Goal: Task Accomplishment & Management: Manage account settings

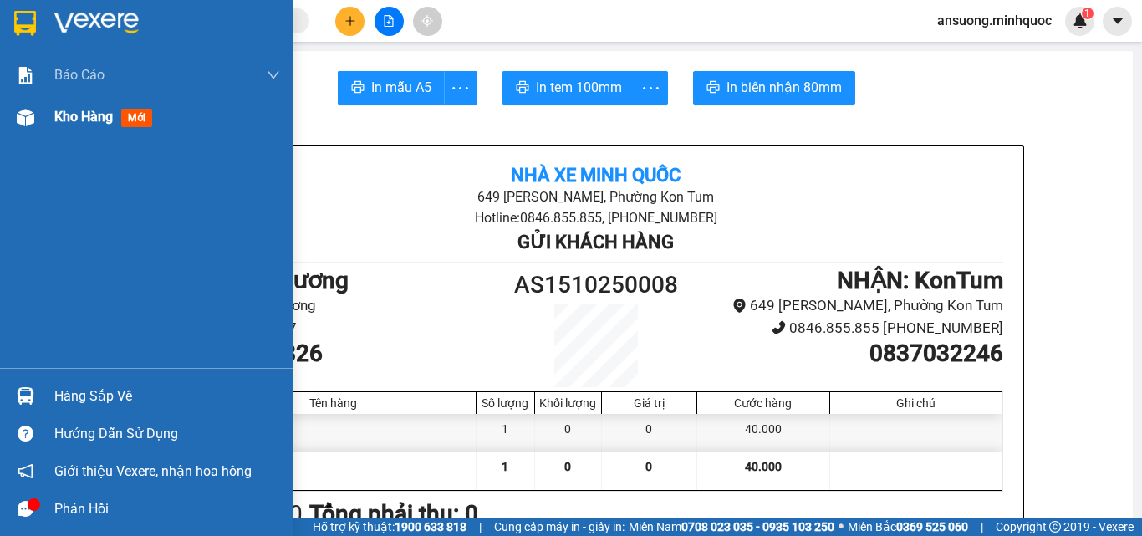
click at [17, 120] on img at bounding box center [26, 118] width 18 height 18
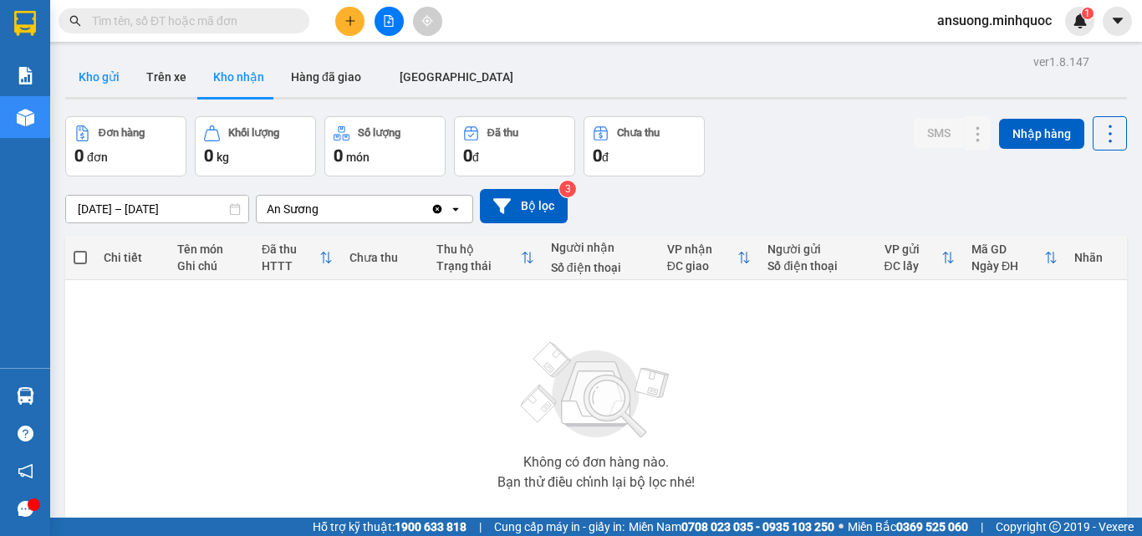
click at [81, 72] on button "Kho gửi" at bounding box center [99, 77] width 68 height 40
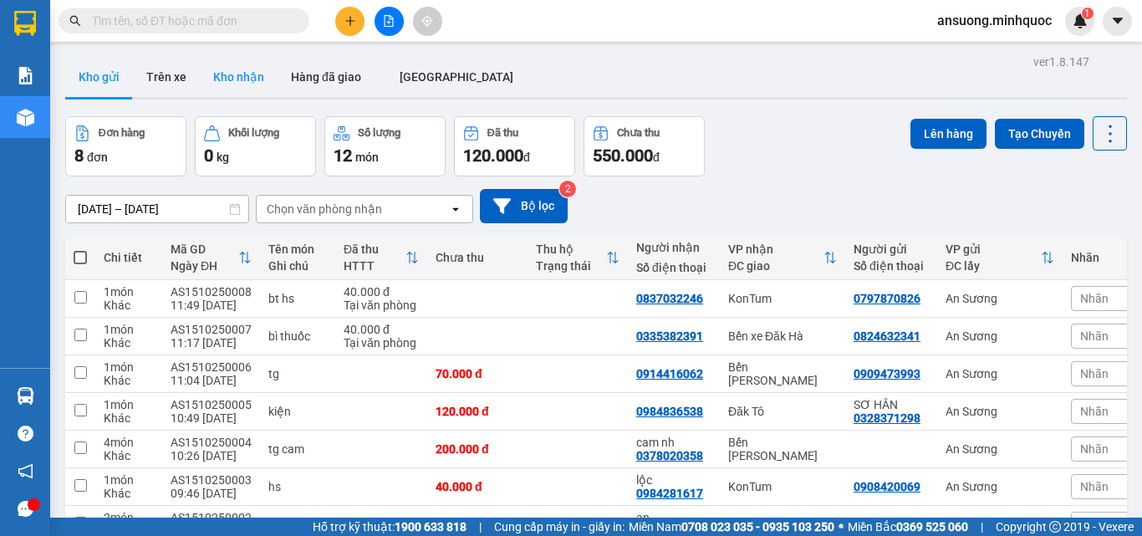
click at [247, 83] on button "Kho nhận" at bounding box center [239, 77] width 78 height 40
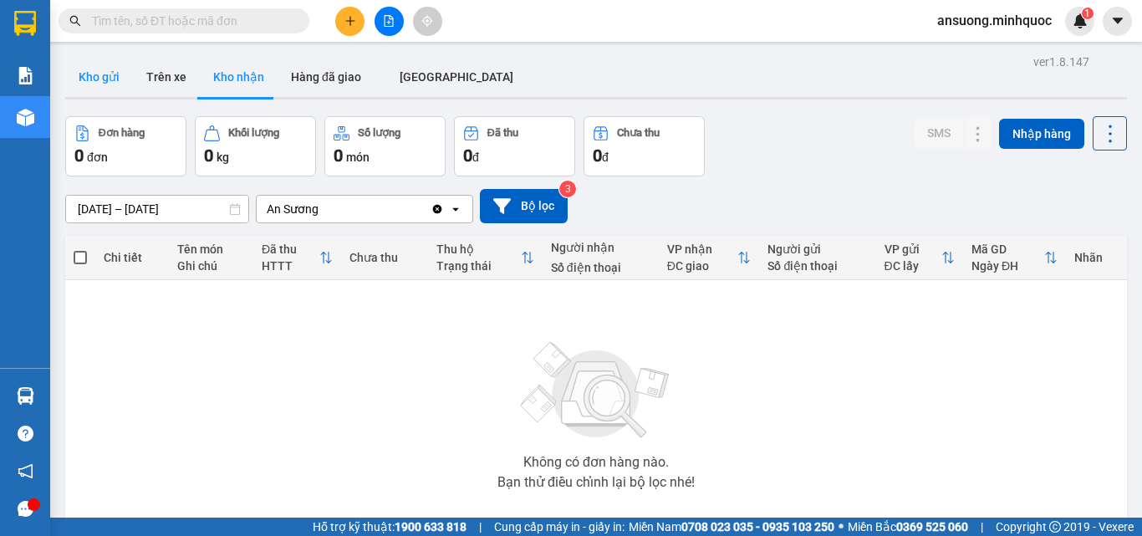
click at [91, 77] on button "Kho gửi" at bounding box center [99, 77] width 68 height 40
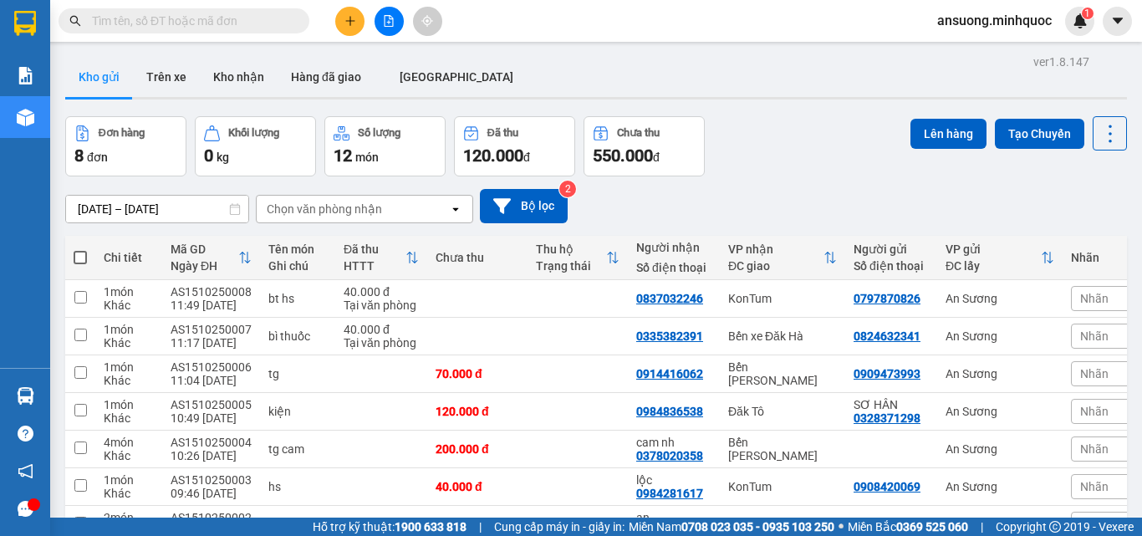
click at [238, 105] on div "ver 1.8.147 Kho gửi Trên xe Kho nhận Hàng đã giao [GEOGRAPHIC_DATA] Đơn hàng 8 …" at bounding box center [596, 345] width 1075 height 591
click at [247, 83] on button "Kho nhận" at bounding box center [239, 77] width 78 height 40
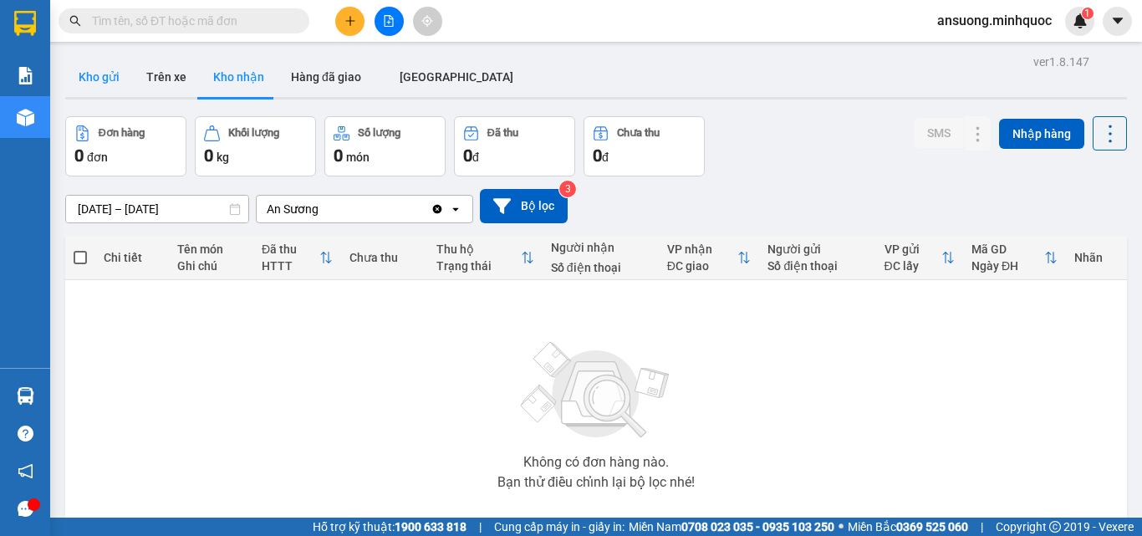
click at [78, 81] on button "Kho gửi" at bounding box center [99, 77] width 68 height 40
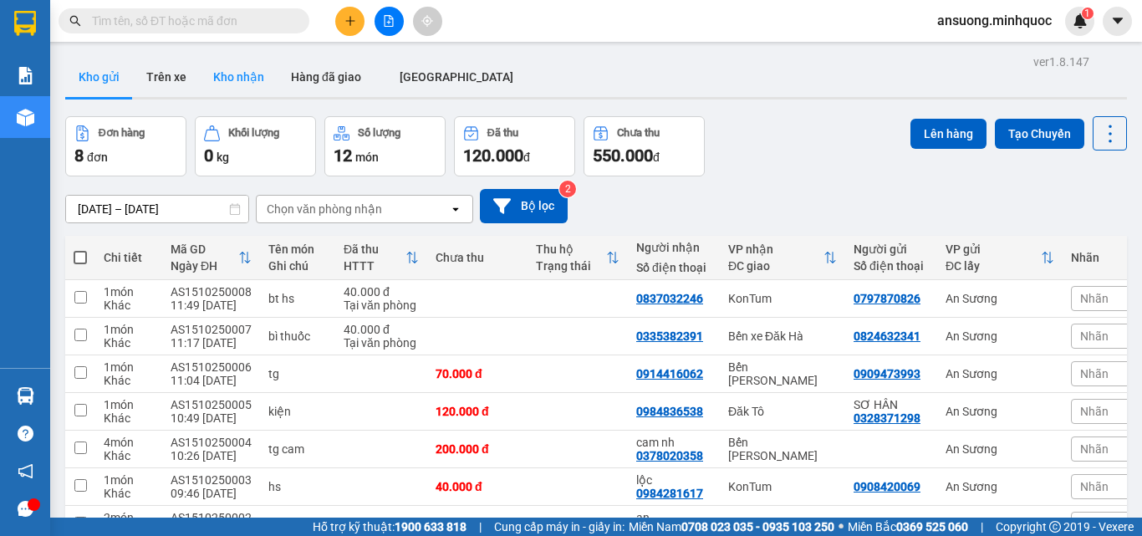
click at [247, 76] on button "Kho nhận" at bounding box center [239, 77] width 78 height 40
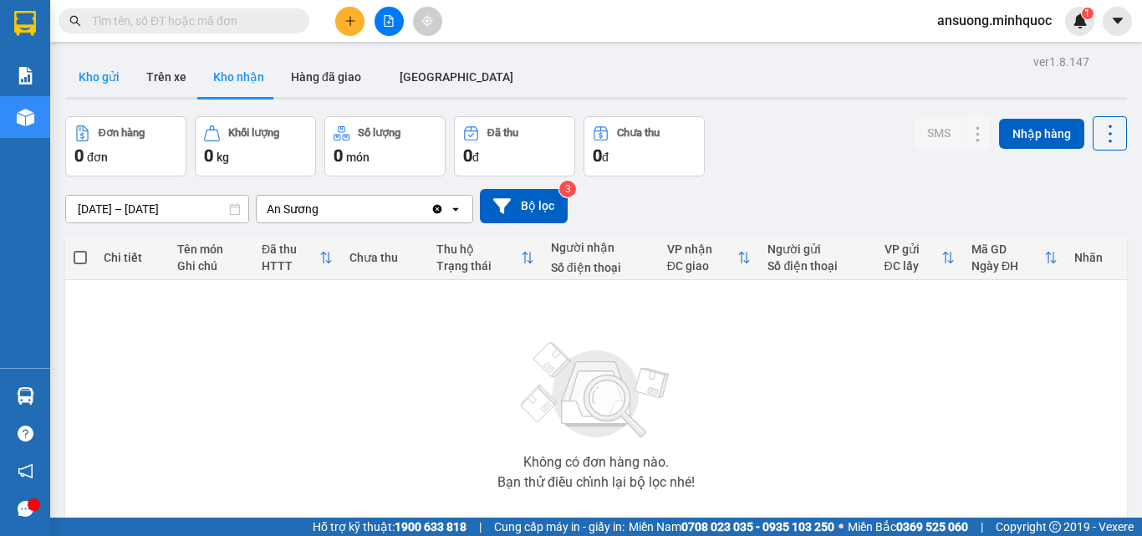
click at [90, 69] on button "Kho gửi" at bounding box center [99, 77] width 68 height 40
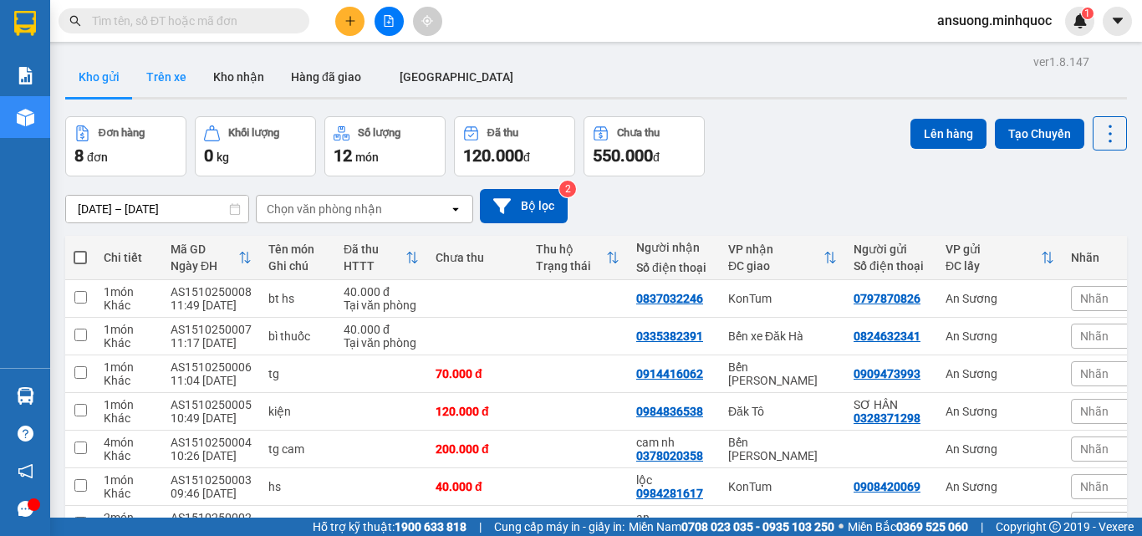
click at [191, 85] on button "Trên xe" at bounding box center [166, 77] width 67 height 40
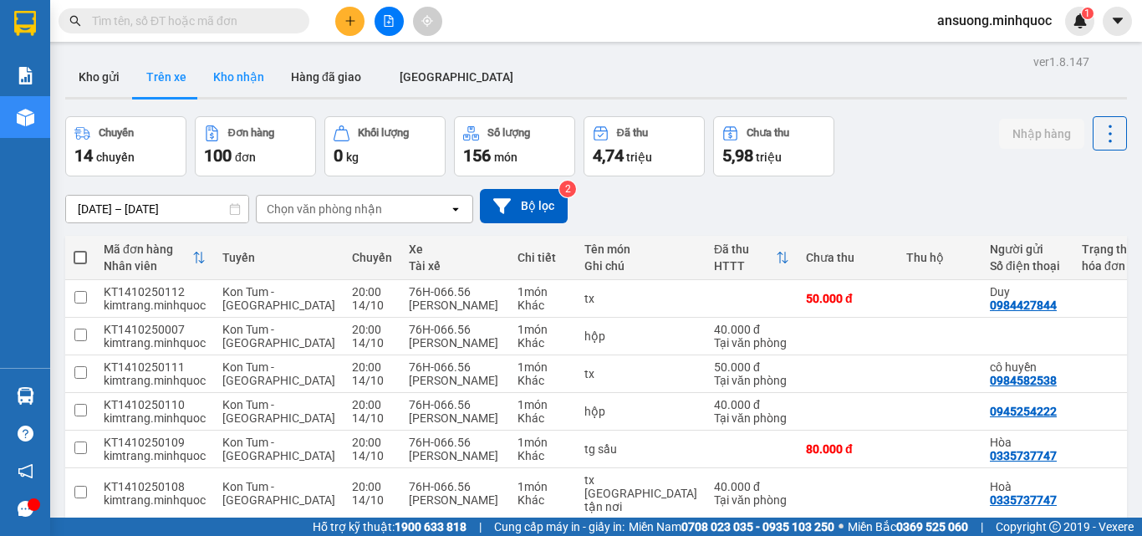
click at [231, 79] on button "Kho nhận" at bounding box center [239, 77] width 78 height 40
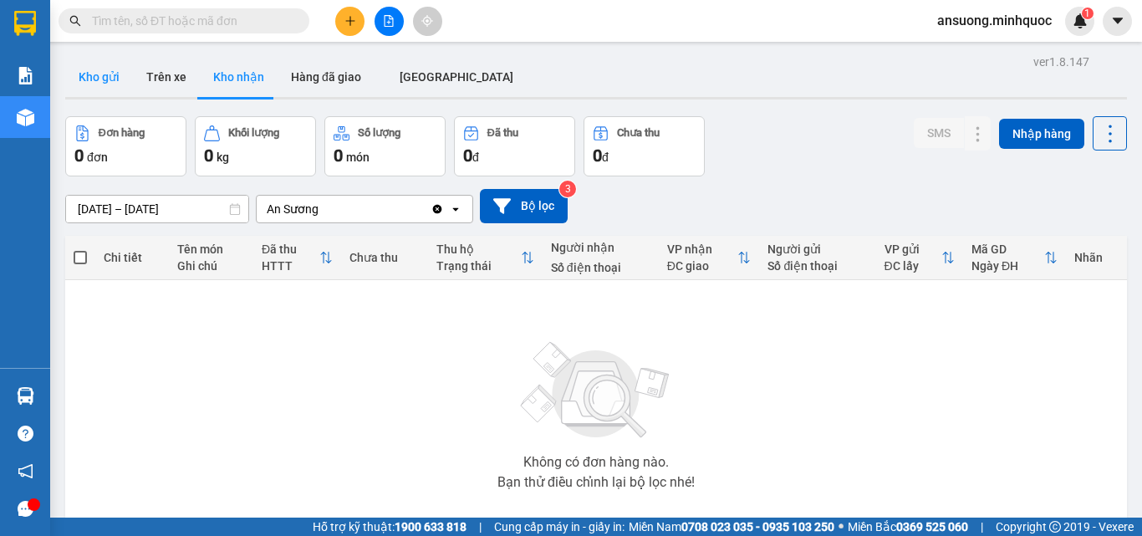
click at [95, 69] on button "Kho gửi" at bounding box center [99, 77] width 68 height 40
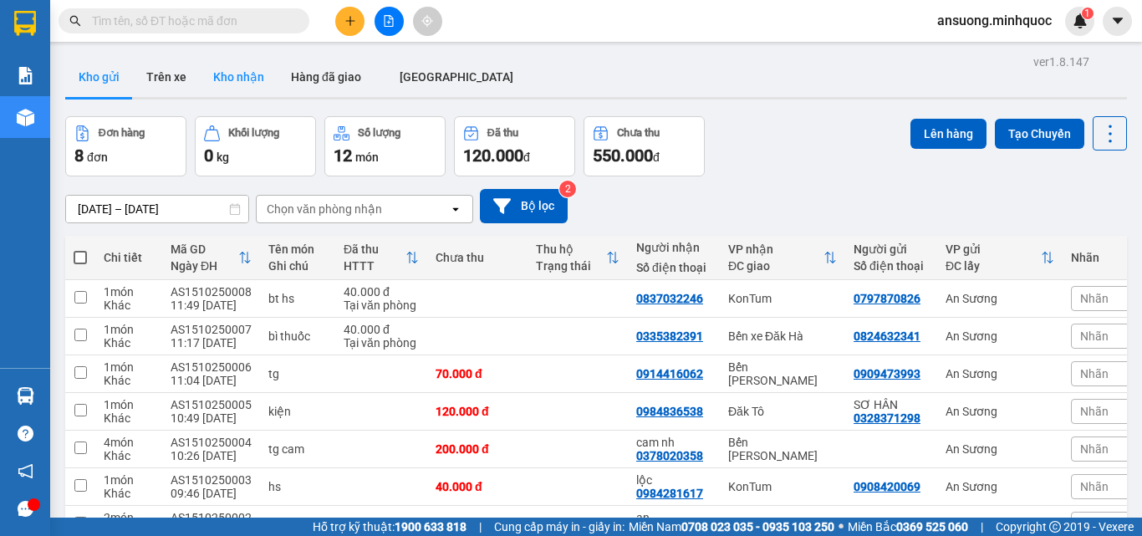
click at [214, 84] on button "Kho nhận" at bounding box center [239, 77] width 78 height 40
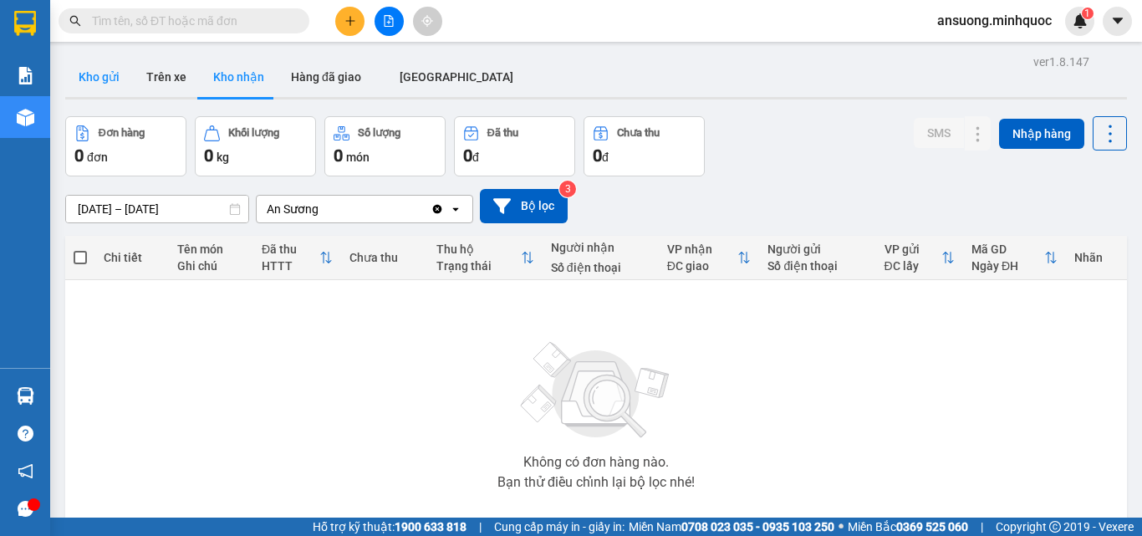
click at [103, 76] on button "Kho gửi" at bounding box center [99, 77] width 68 height 40
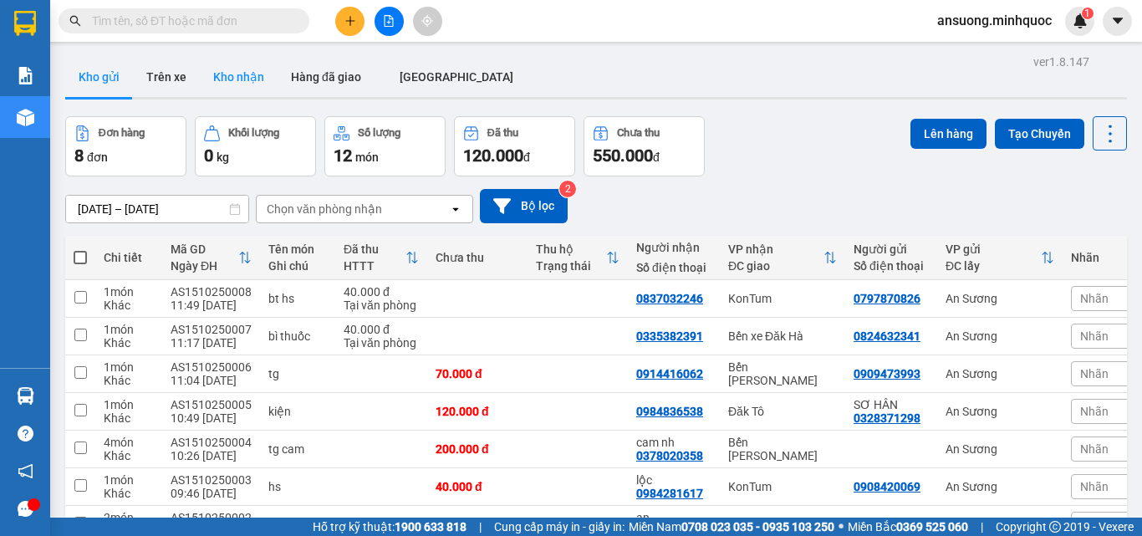
click at [229, 80] on button "Kho nhận" at bounding box center [239, 77] width 78 height 40
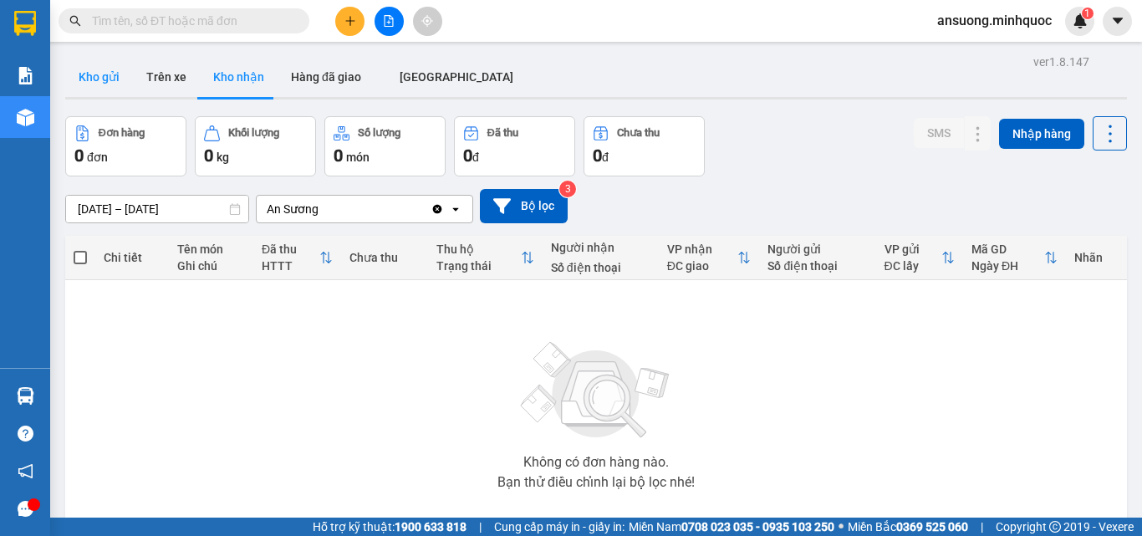
click at [94, 82] on button "Kho gửi" at bounding box center [99, 77] width 68 height 40
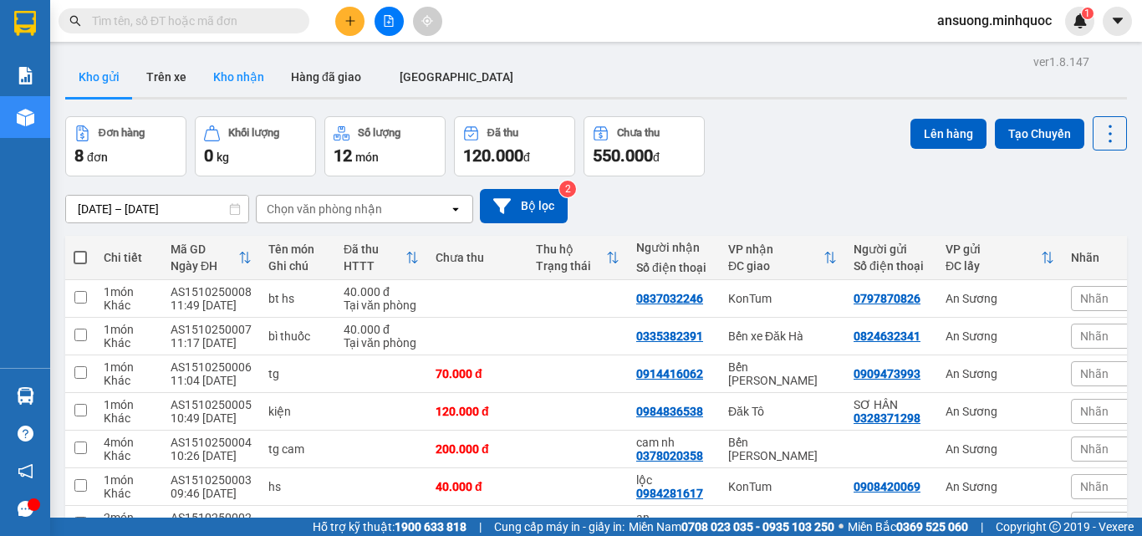
click at [221, 91] on button "Kho nhận" at bounding box center [239, 77] width 78 height 40
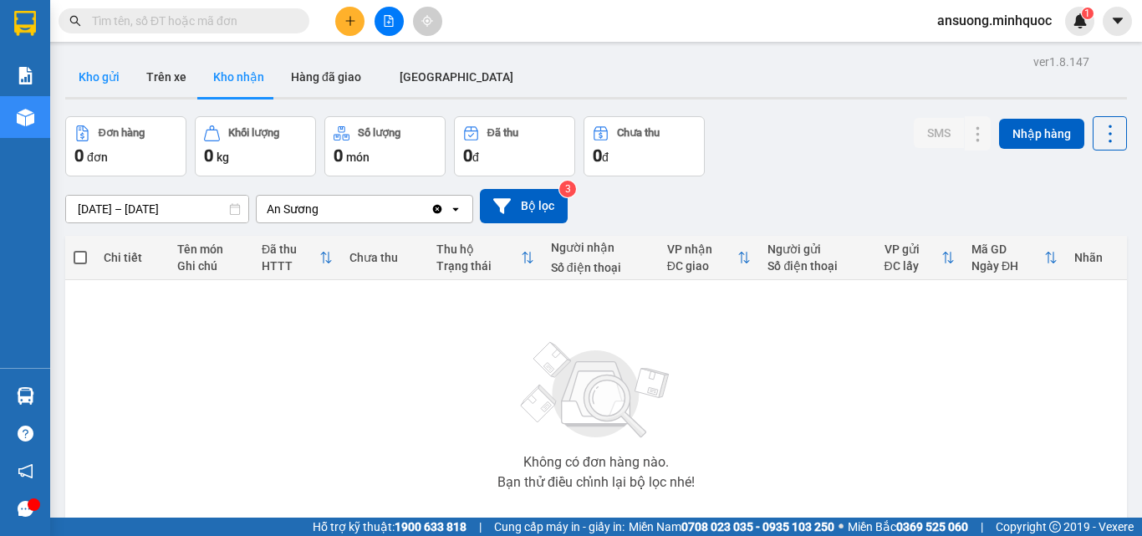
click at [94, 79] on button "Kho gửi" at bounding box center [99, 77] width 68 height 40
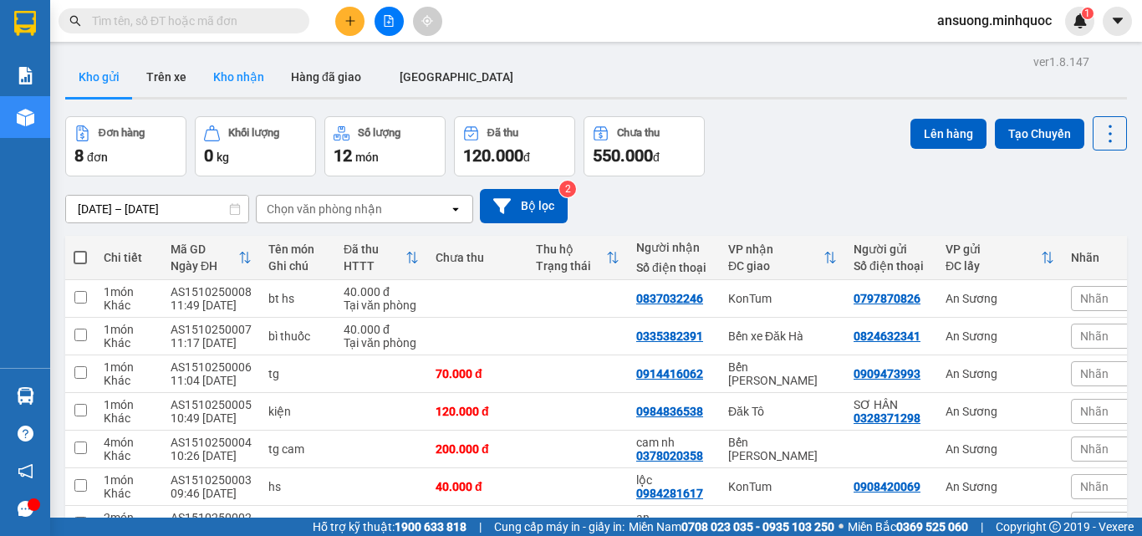
click at [226, 63] on button "Kho nhận" at bounding box center [239, 77] width 78 height 40
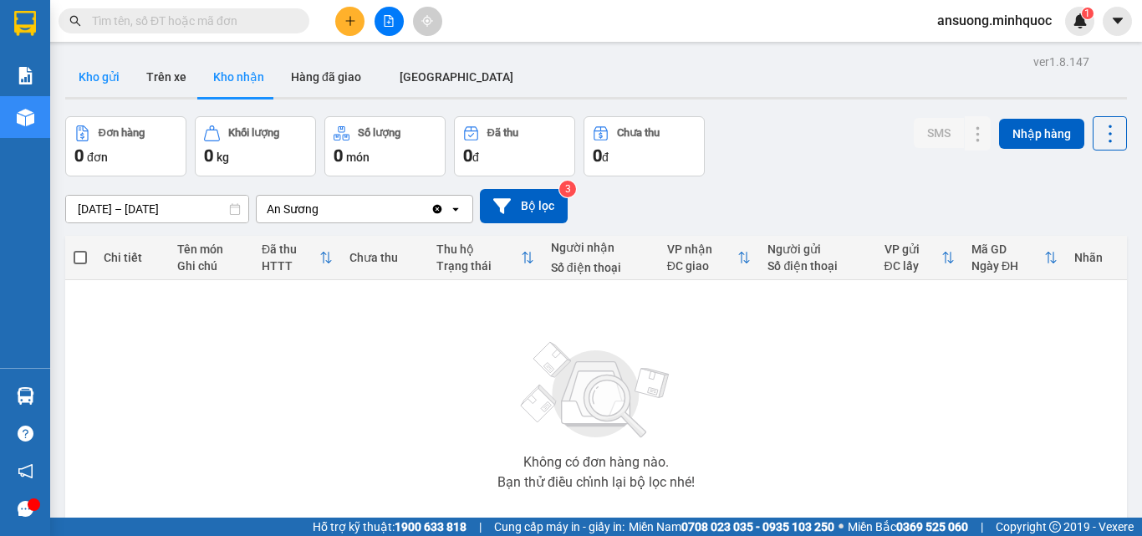
click at [72, 74] on button "Kho gửi" at bounding box center [99, 77] width 68 height 40
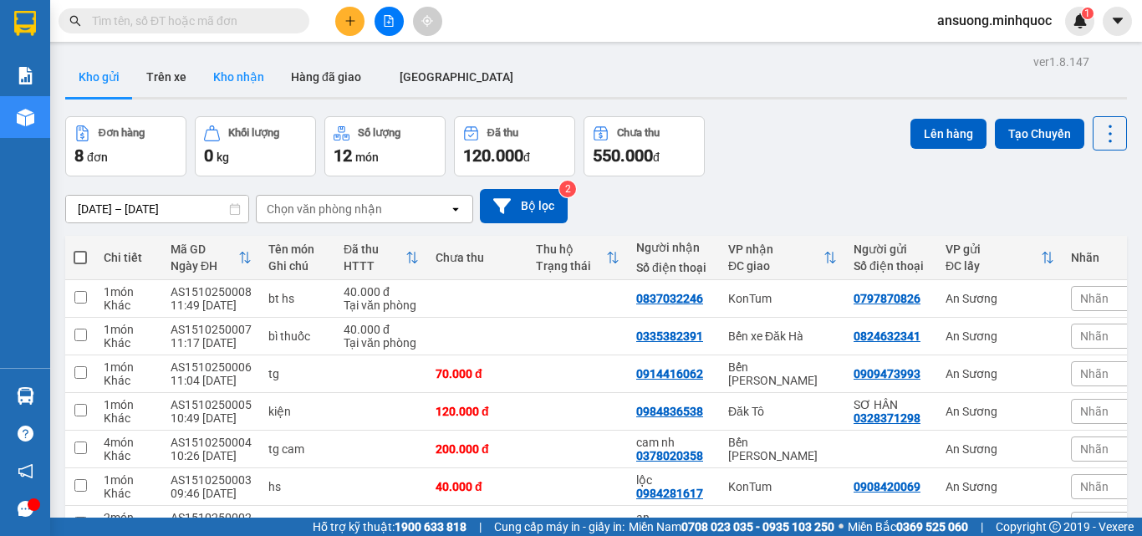
click at [231, 69] on button "Kho nhận" at bounding box center [239, 77] width 78 height 40
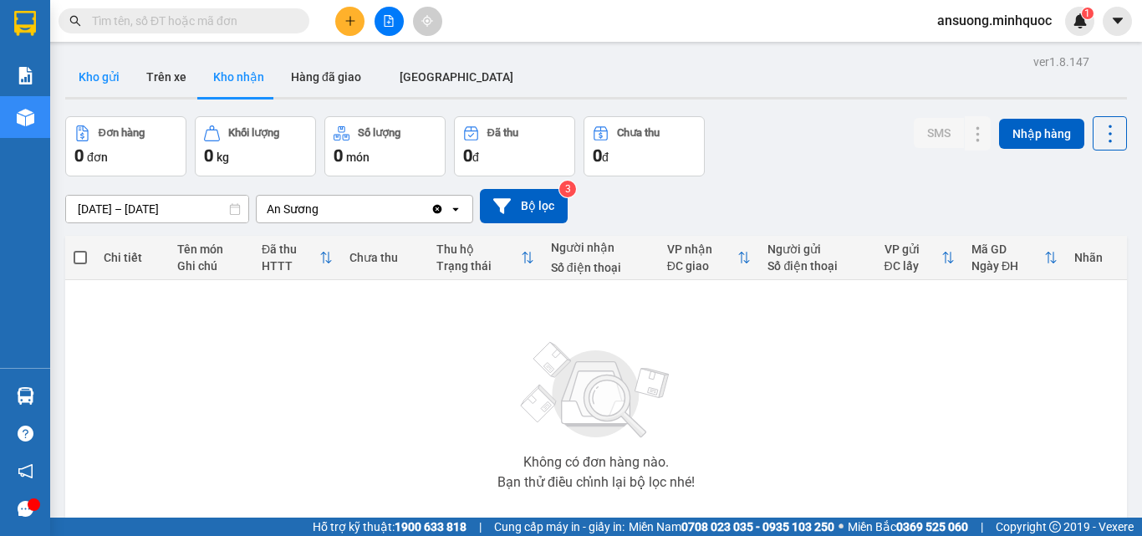
click at [104, 85] on button "Kho gửi" at bounding box center [99, 77] width 68 height 40
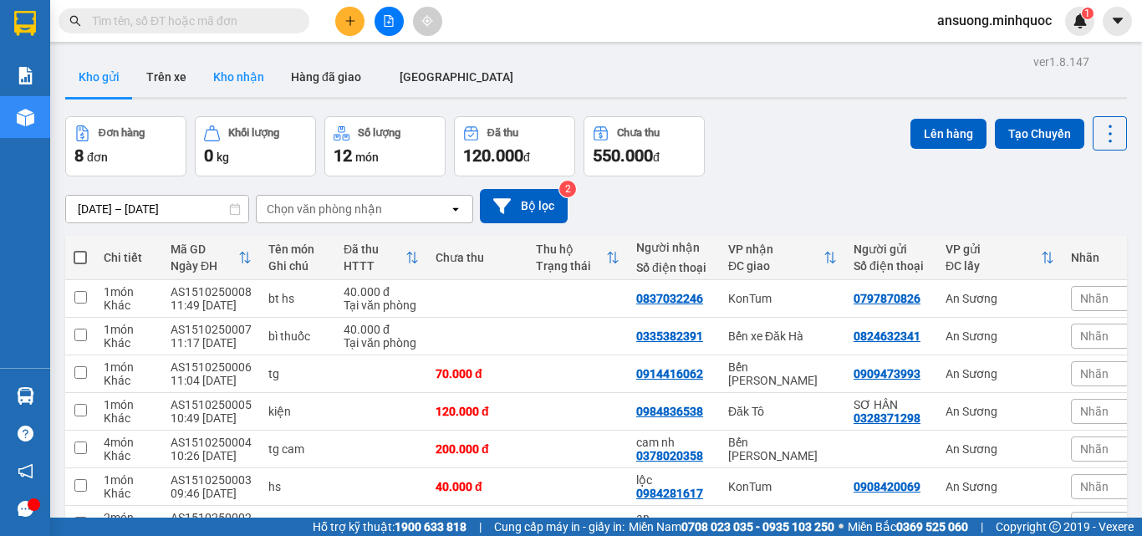
click at [211, 84] on button "Kho nhận" at bounding box center [239, 77] width 78 height 40
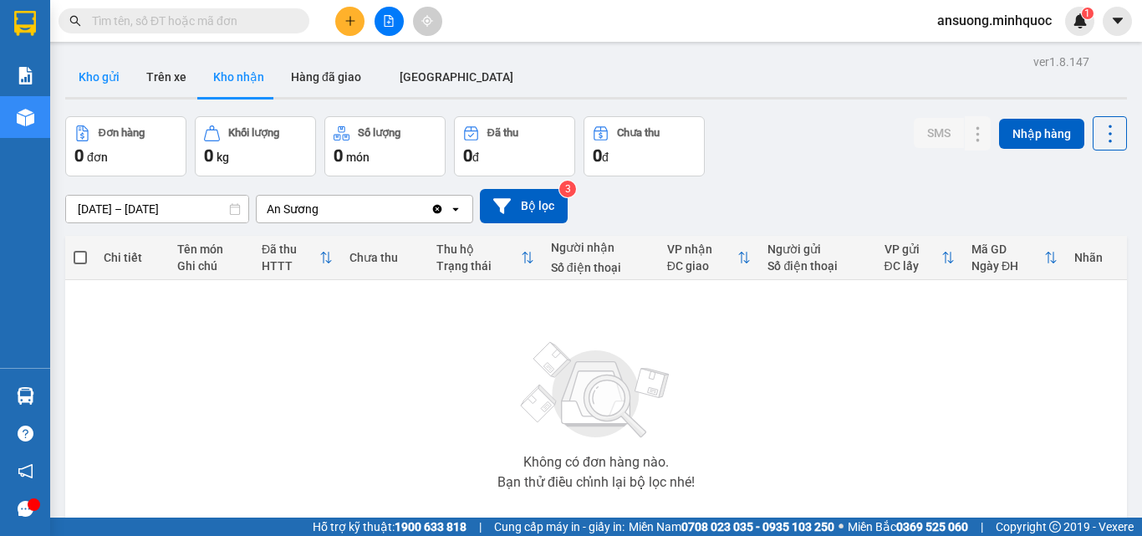
click at [85, 77] on button "Kho gửi" at bounding box center [99, 77] width 68 height 40
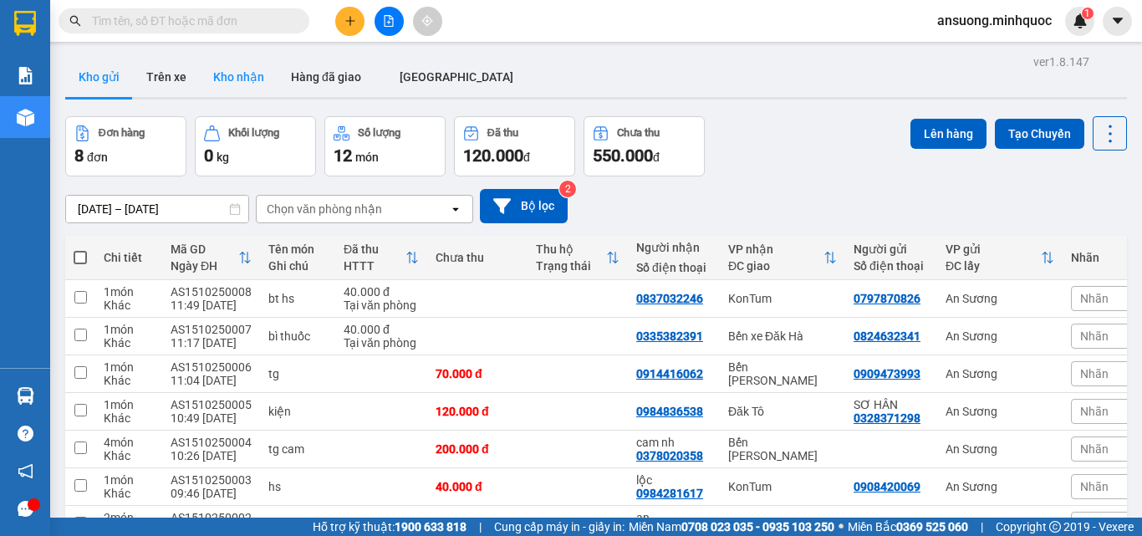
click at [236, 76] on button "Kho nhận" at bounding box center [239, 77] width 78 height 40
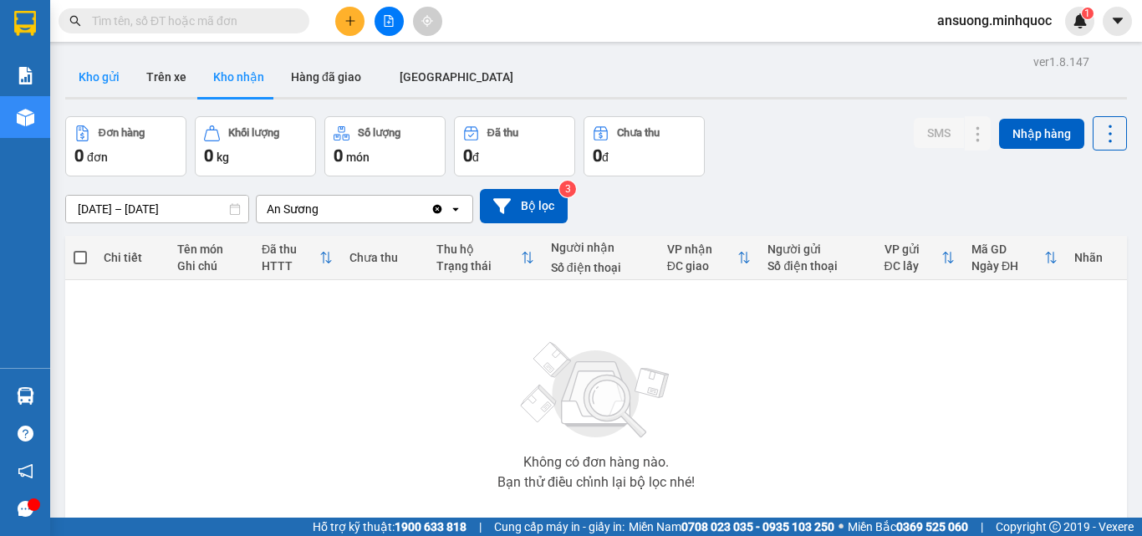
click at [111, 79] on button "Kho gửi" at bounding box center [99, 77] width 68 height 40
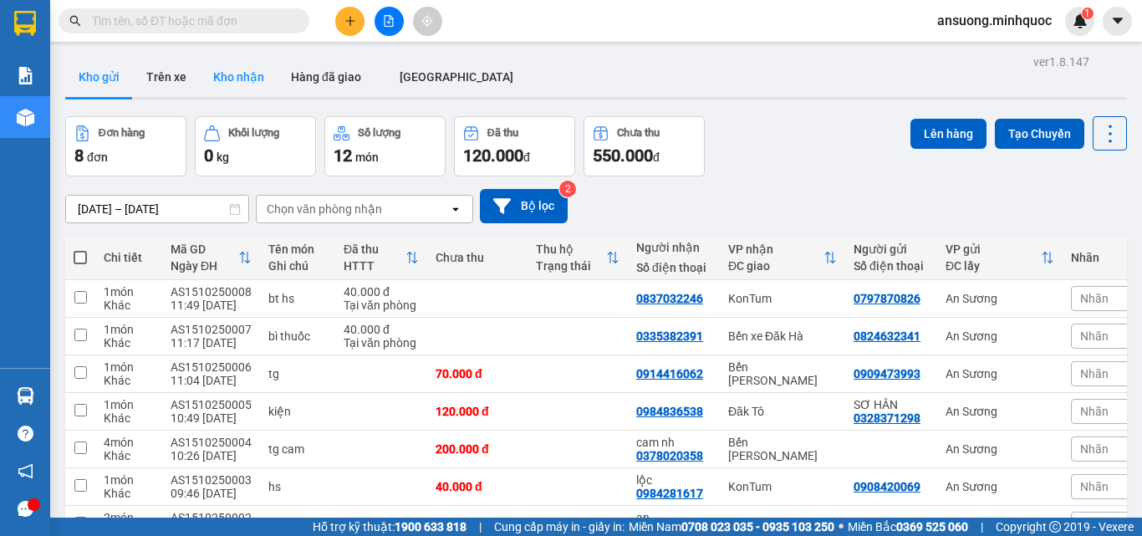
click at [226, 87] on button "Kho nhận" at bounding box center [239, 77] width 78 height 40
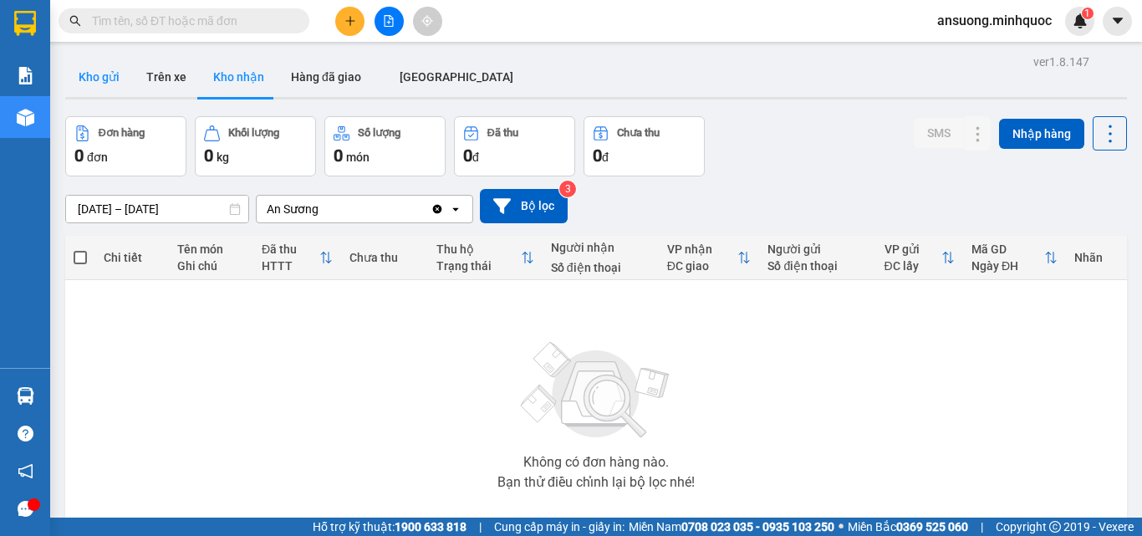
click at [94, 71] on button "Kho gửi" at bounding box center [99, 77] width 68 height 40
